Goal: Obtain resource: Download file/media

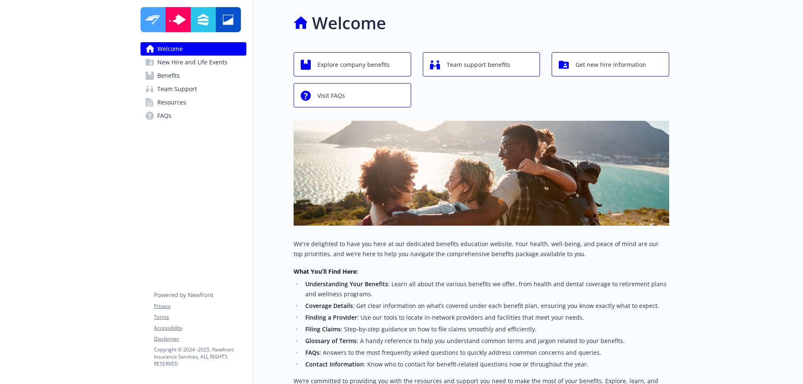
click at [177, 72] on span "Benefits" at bounding box center [168, 75] width 23 height 13
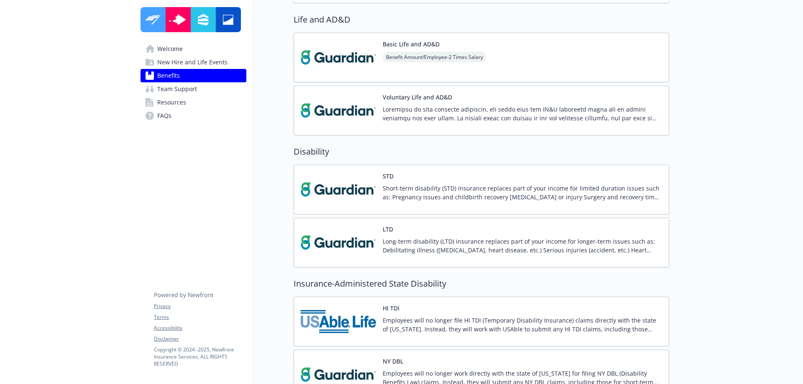
click at [416, 202] on div "Short-term disability (STD) insurance replaces part of your income for limited …" at bounding box center [522, 195] width 279 height 23
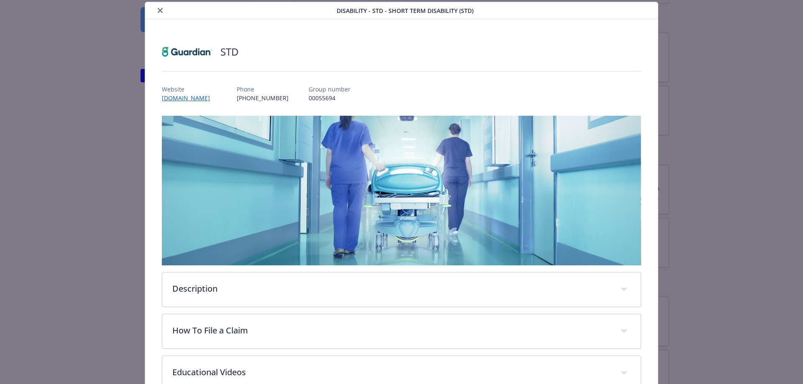
scroll to position [203, 0]
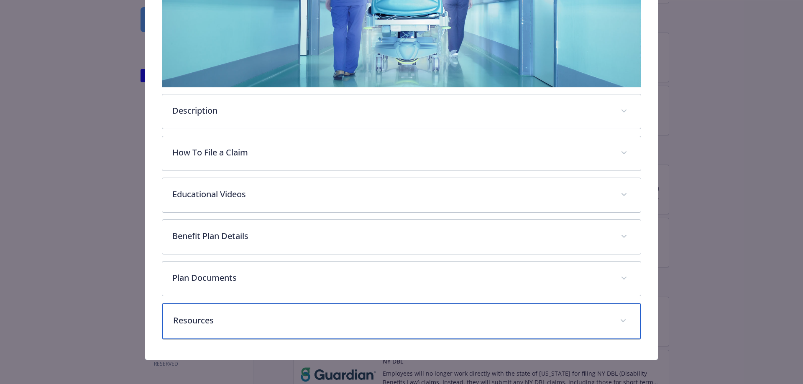
click at [207, 323] on p "Resources" at bounding box center [391, 320] width 437 height 13
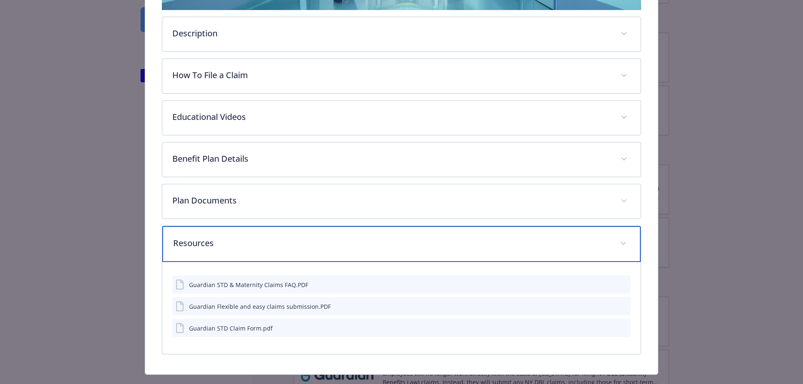
scroll to position [297, 0]
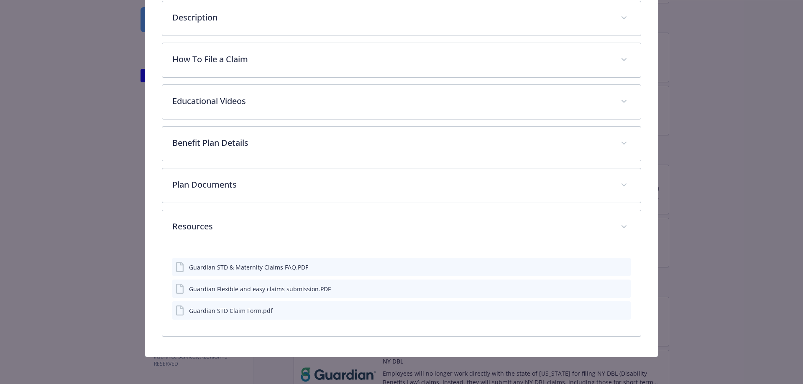
click at [230, 310] on div "Guardian STD Claim Form.pdf" at bounding box center [231, 311] width 84 height 9
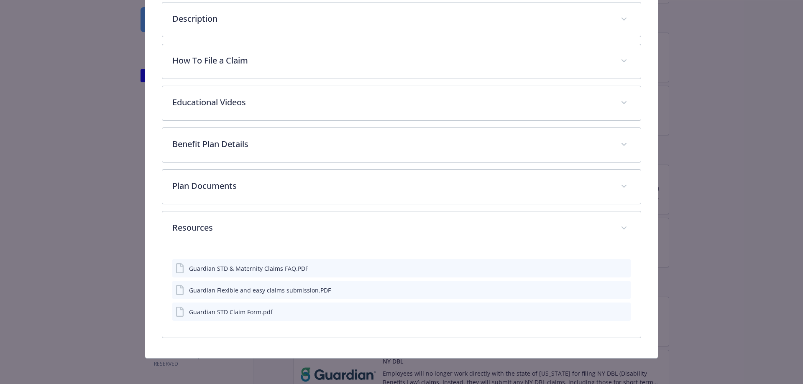
click at [621, 315] on button "details for plan Disability - STD - Short Term Disability (STD)" at bounding box center [624, 312] width 8 height 9
click at [621, 311] on icon "preview file" at bounding box center [623, 312] width 8 height 6
